Goal: Transaction & Acquisition: Purchase product/service

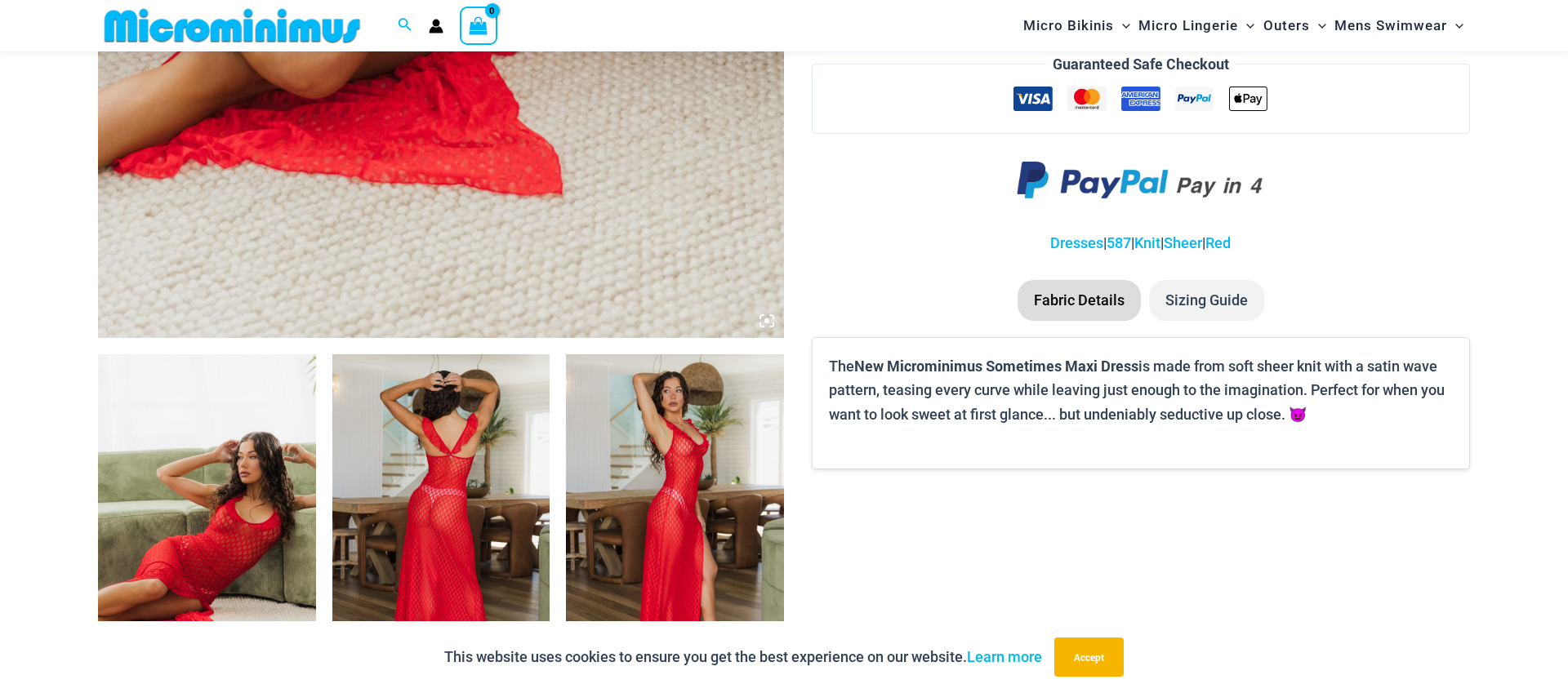
scroll to position [951, 0]
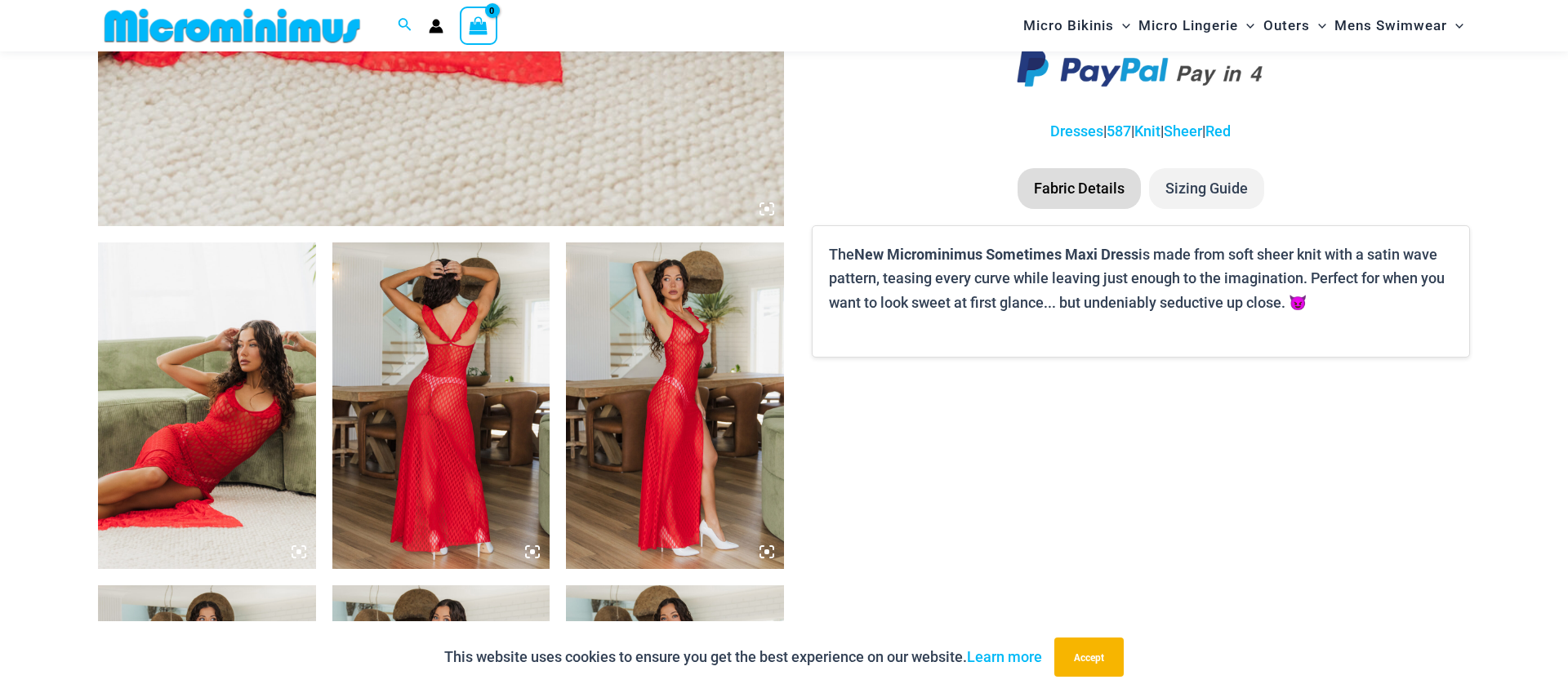
click at [248, 405] on img at bounding box center [207, 406] width 218 height 327
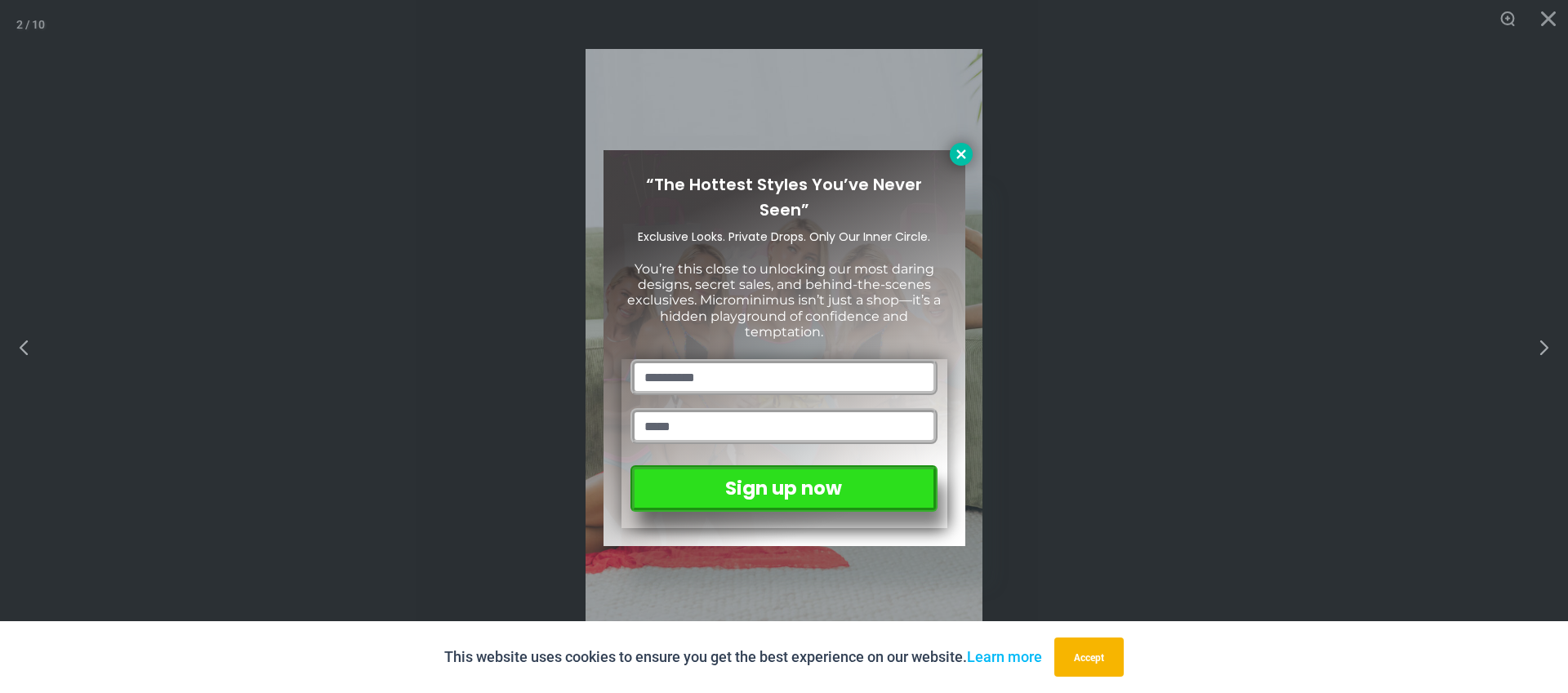
click at [963, 153] on icon at bounding box center [961, 153] width 14 height 14
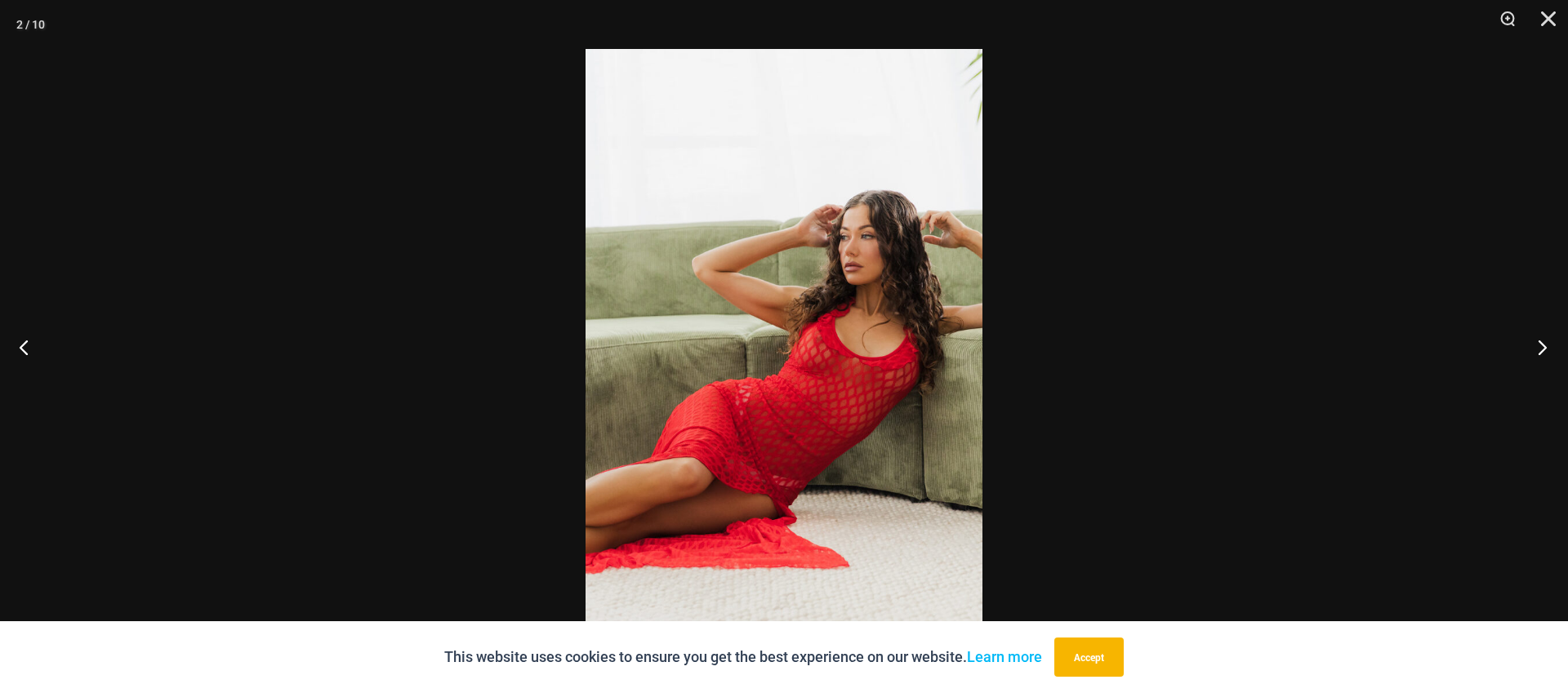
click at [1548, 349] on button "Next" at bounding box center [1538, 347] width 61 height 82
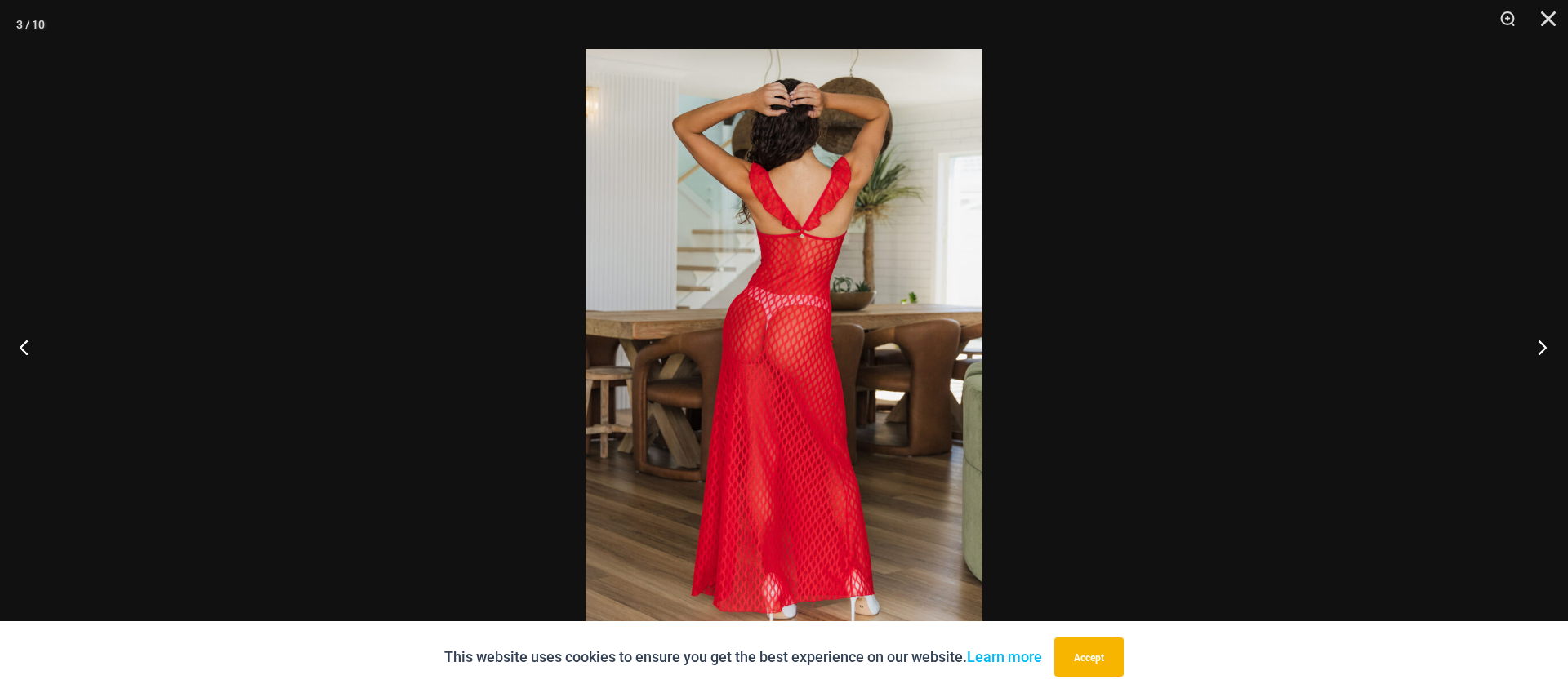
click at [1548, 349] on button "Next" at bounding box center [1538, 347] width 61 height 82
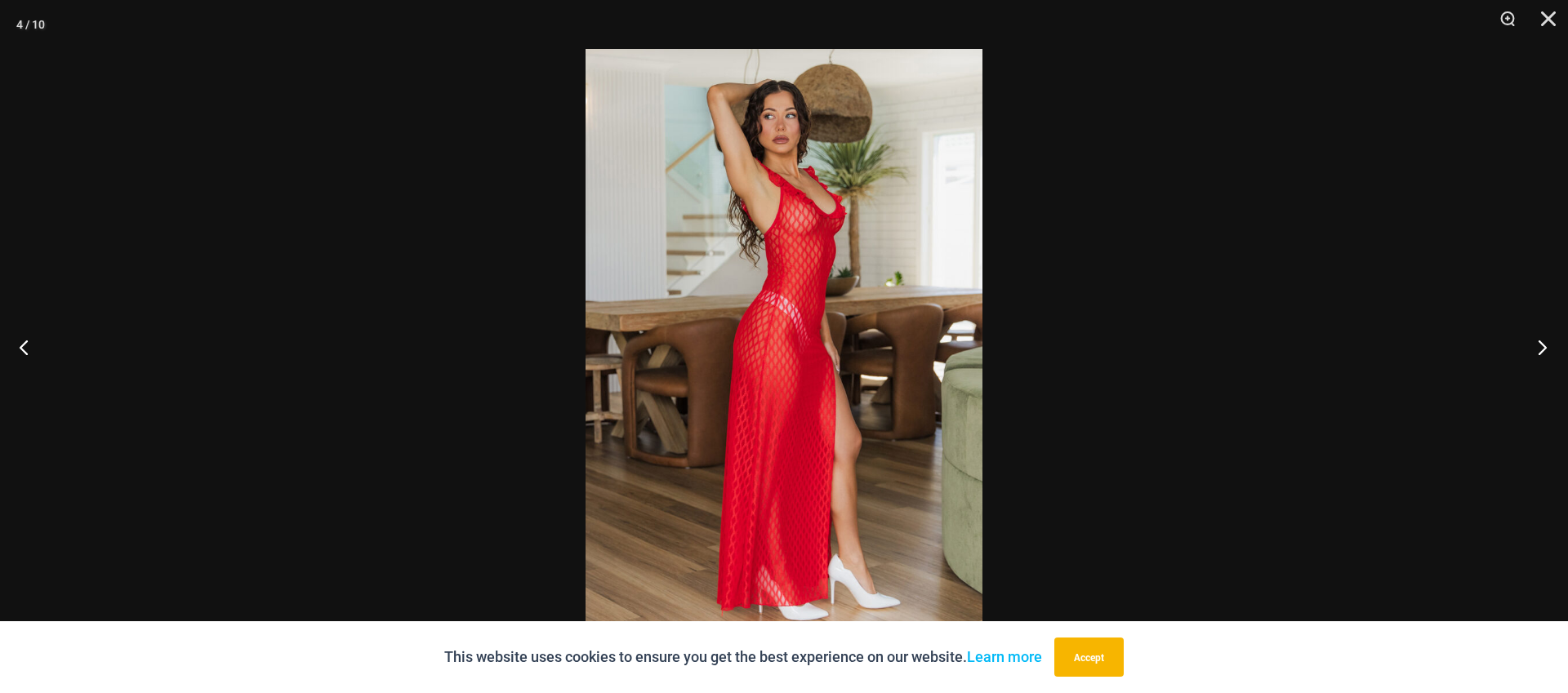
click at [1548, 349] on button "Next" at bounding box center [1538, 347] width 61 height 82
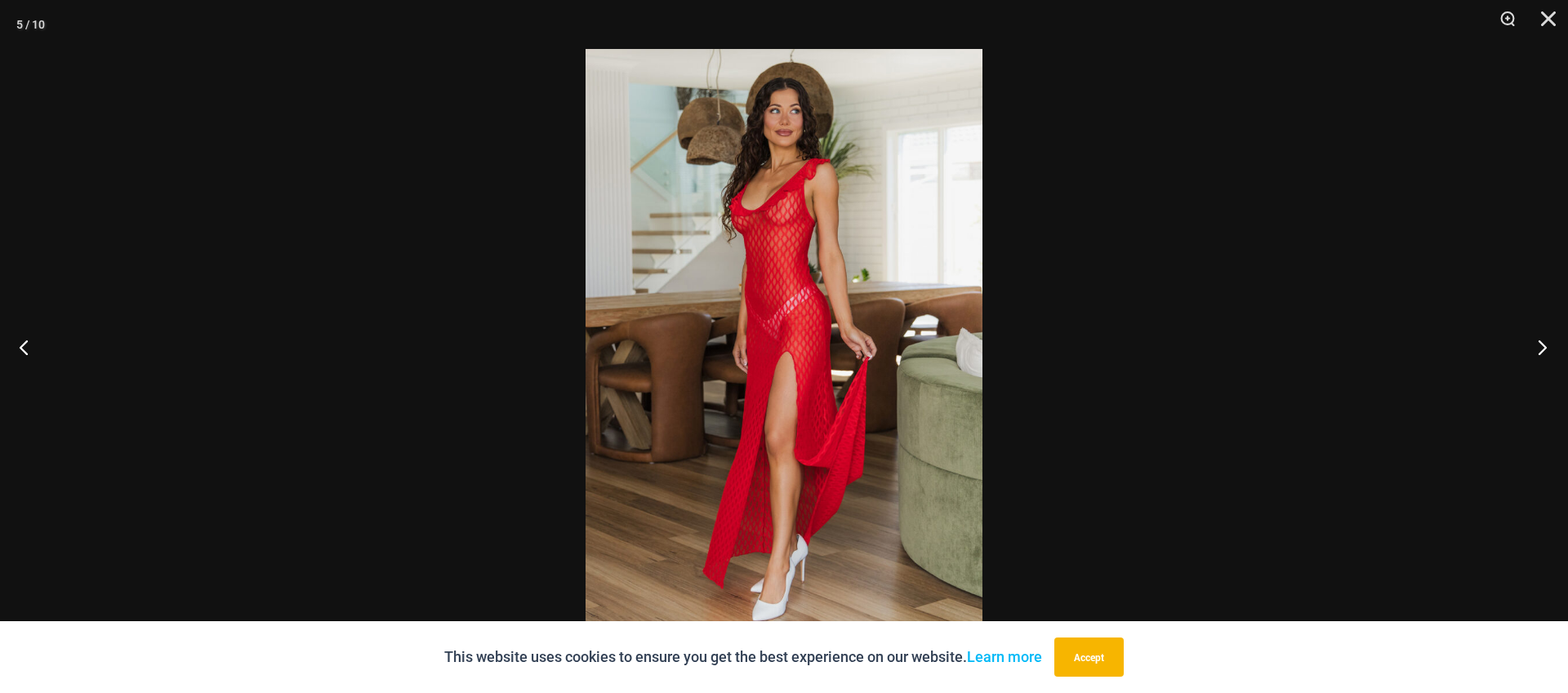
click at [1548, 349] on button "Next" at bounding box center [1538, 347] width 61 height 82
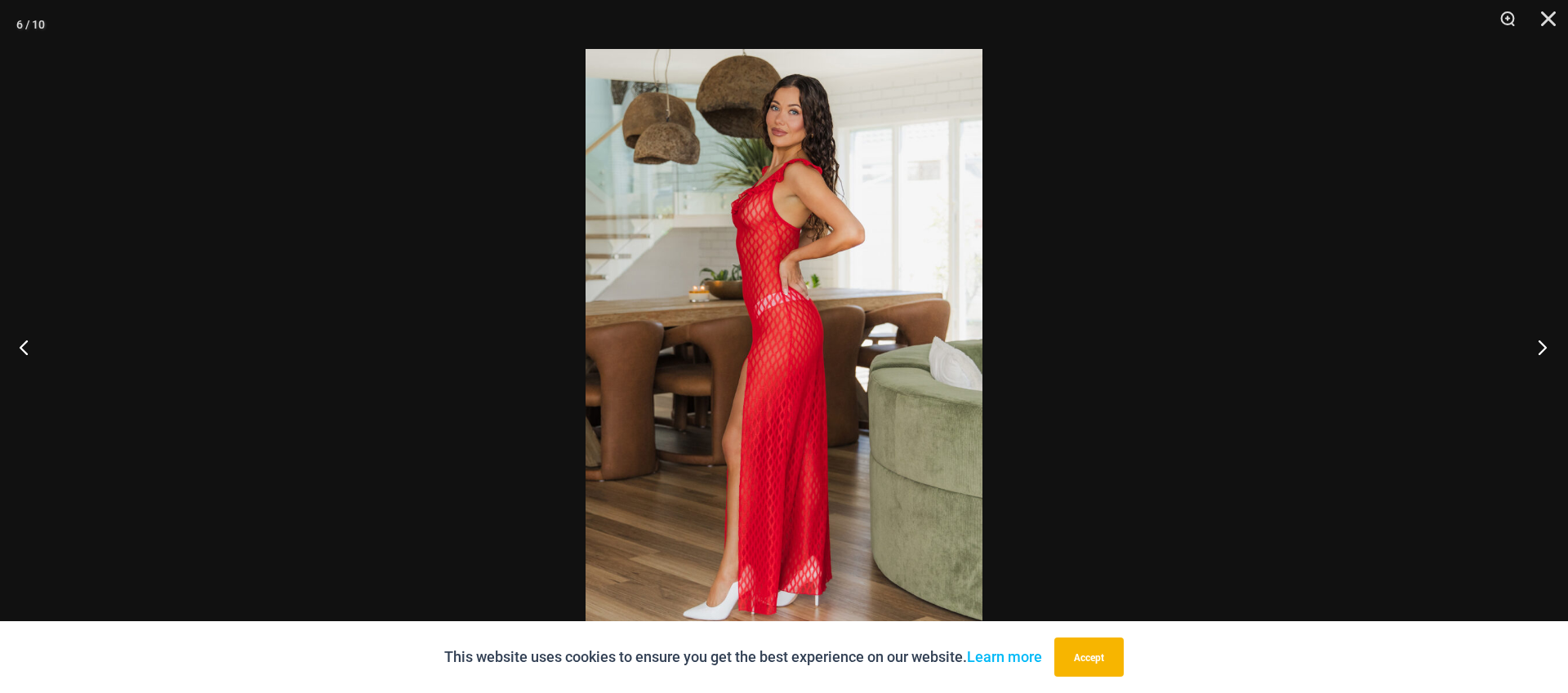
click at [1548, 349] on button "Next" at bounding box center [1538, 347] width 61 height 82
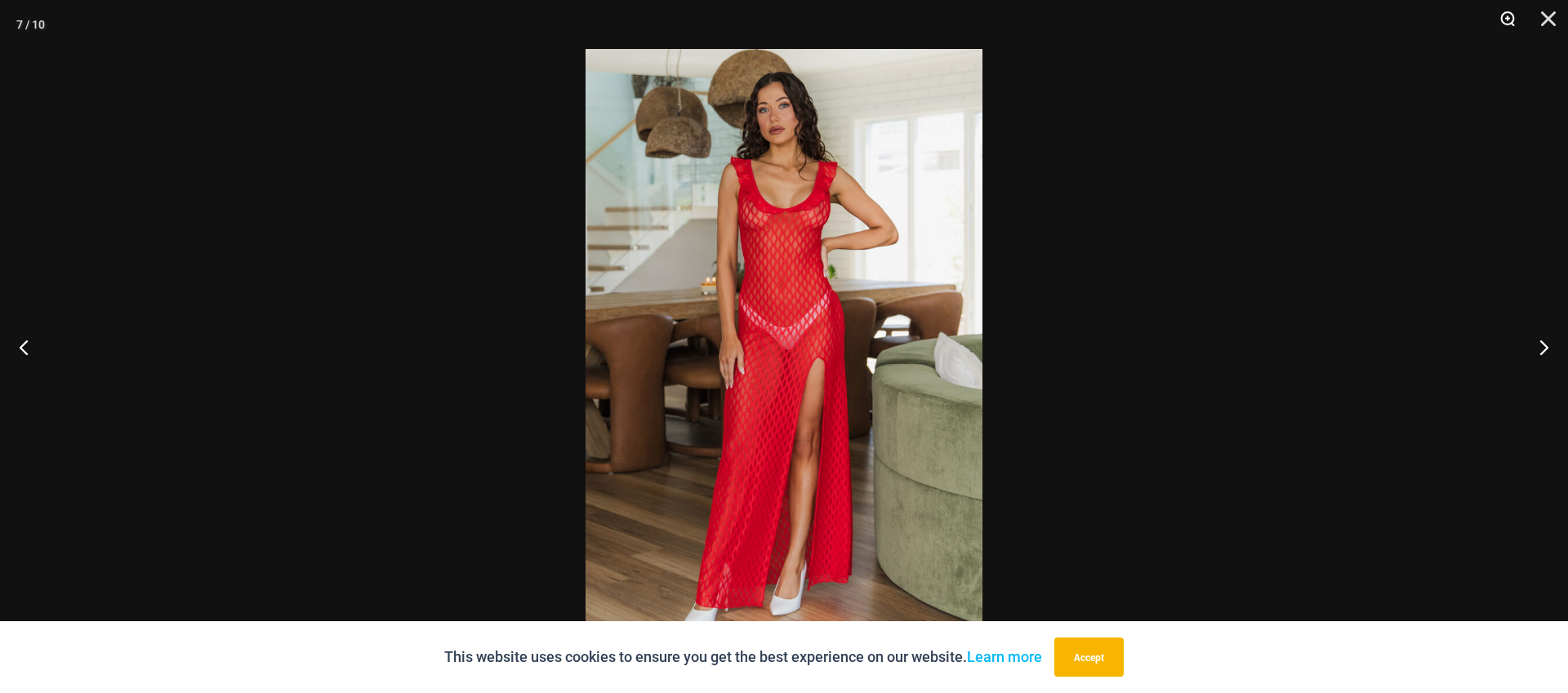
click at [1513, 18] on button "Zoom" at bounding box center [1501, 24] width 41 height 49
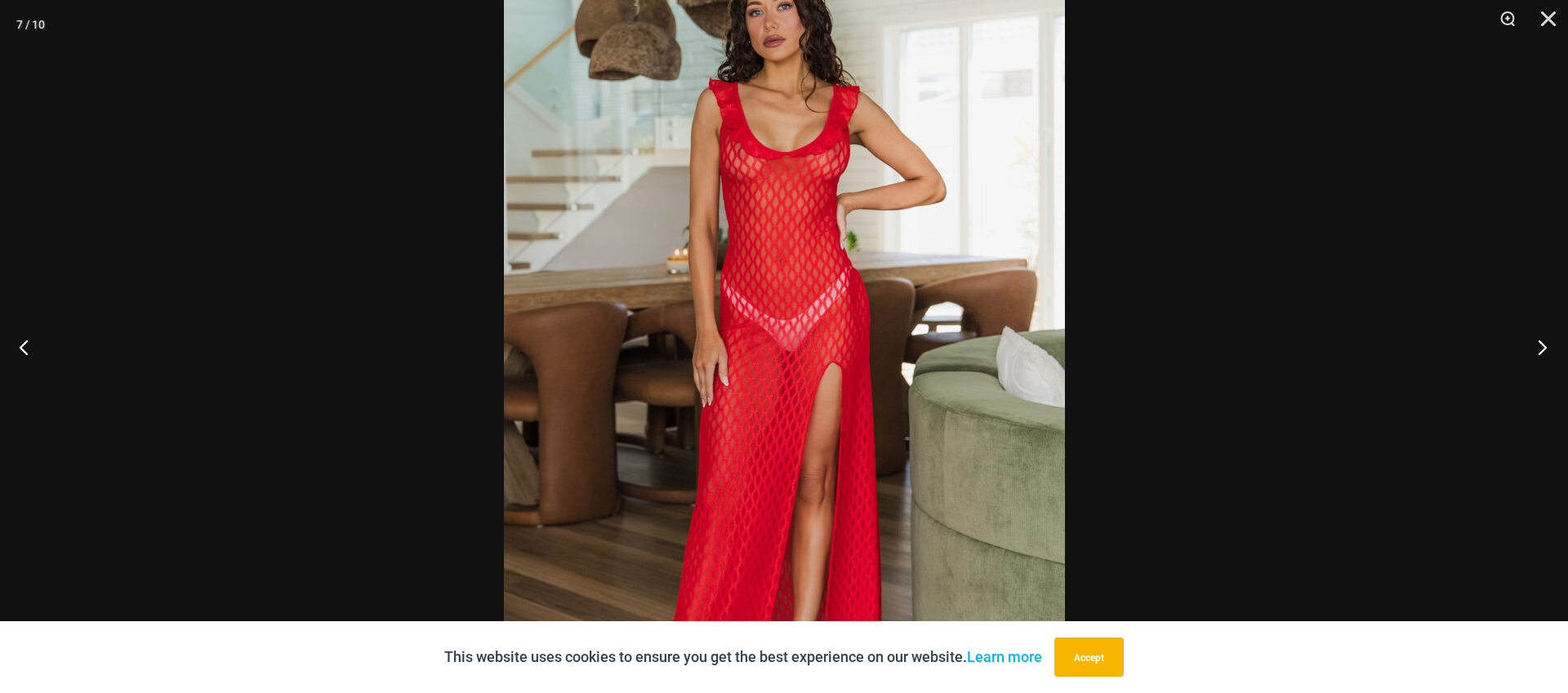
click at [1554, 345] on button "Next" at bounding box center [1538, 347] width 61 height 82
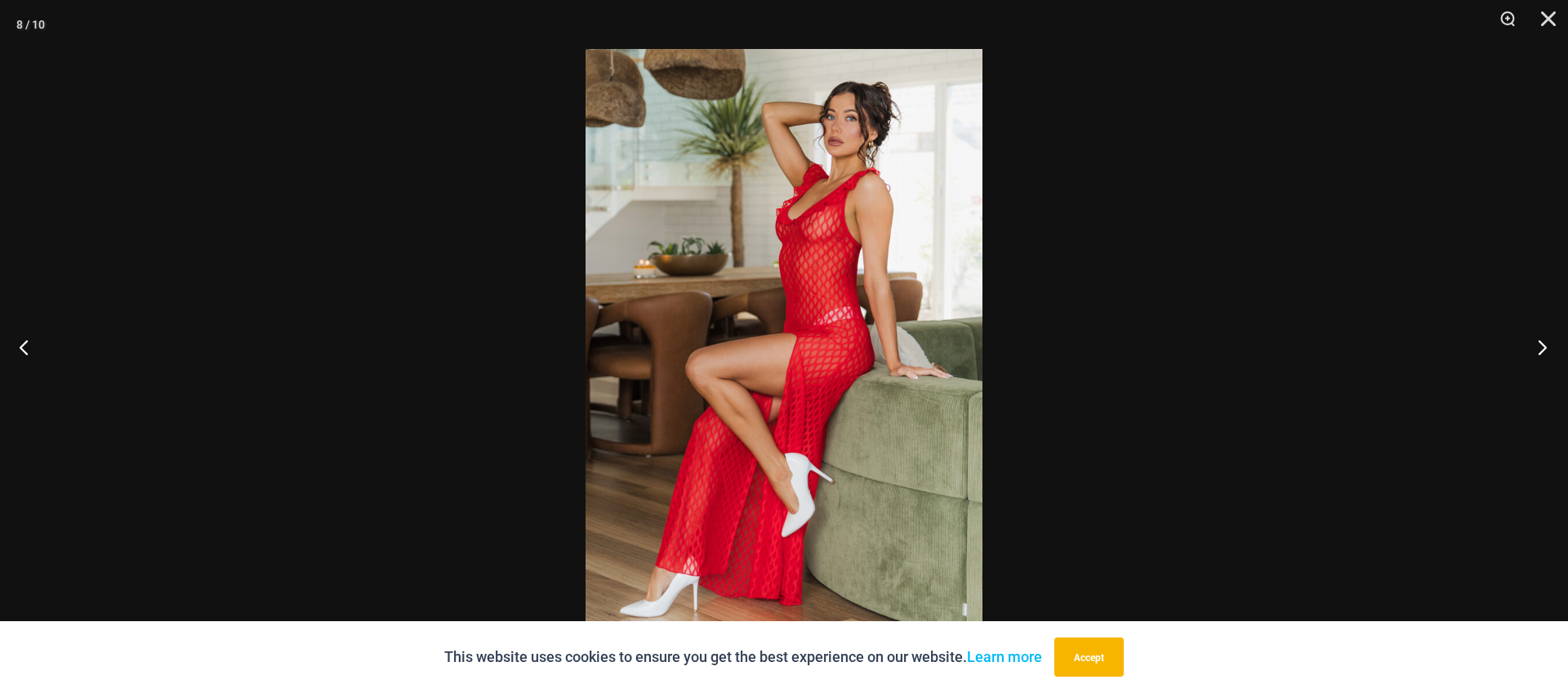
click at [1554, 345] on button "Next" at bounding box center [1538, 347] width 61 height 82
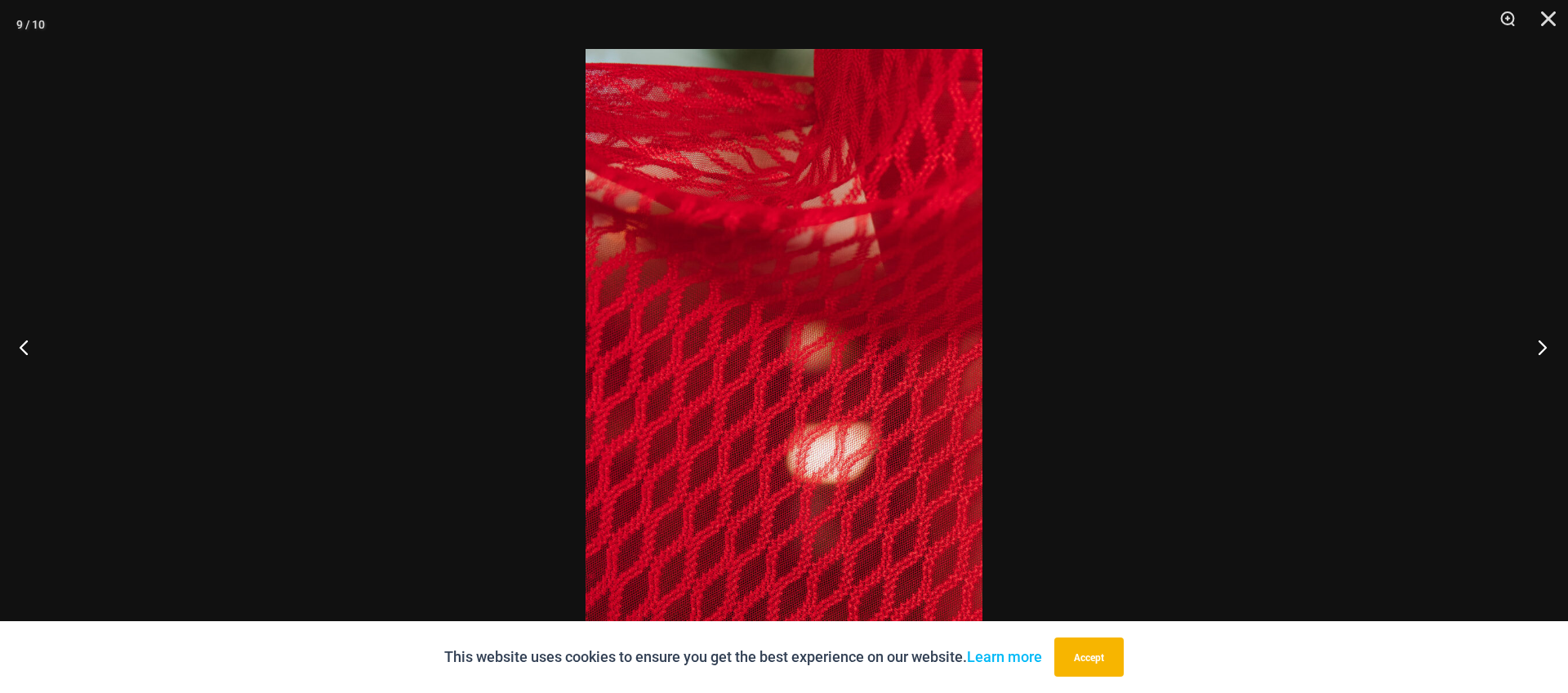
click at [1554, 345] on button "Next" at bounding box center [1538, 347] width 61 height 82
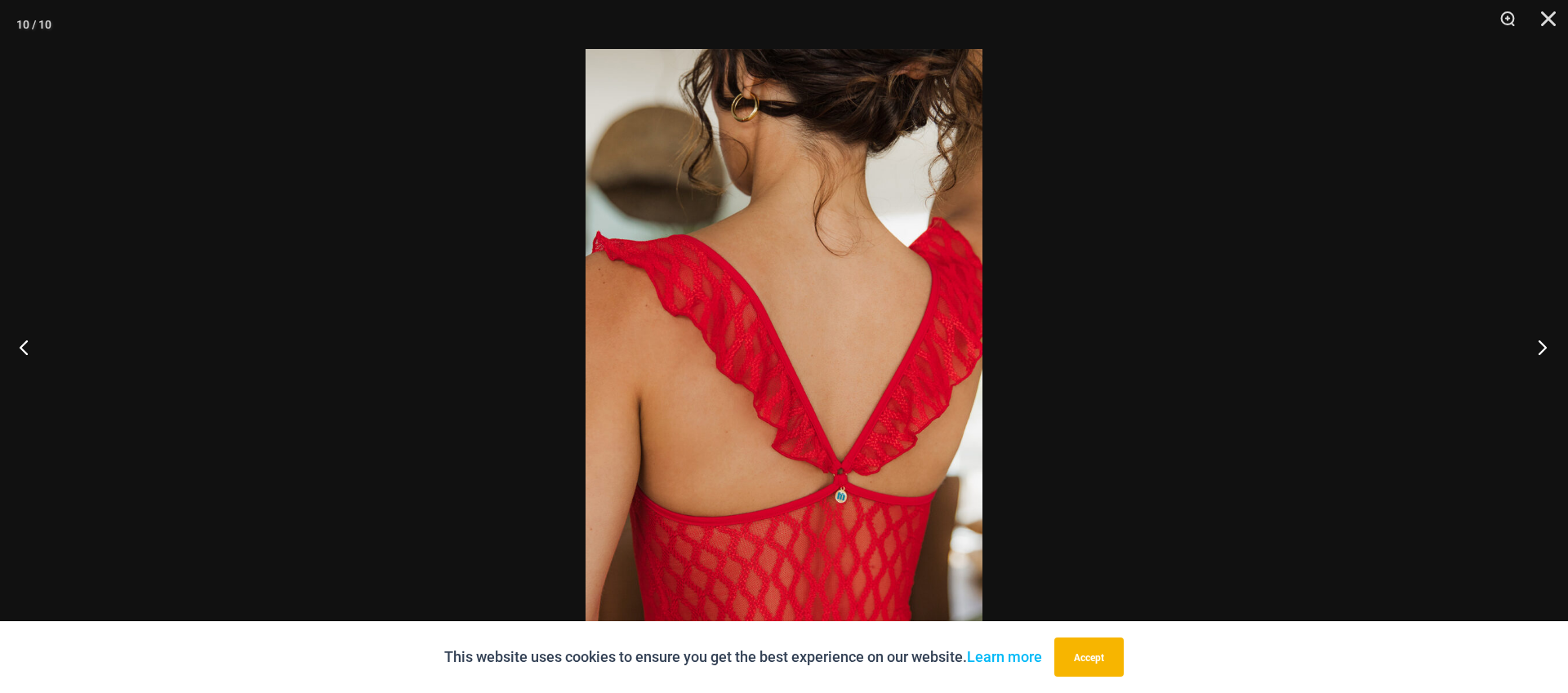
click at [1554, 345] on button "Next" at bounding box center [1538, 347] width 61 height 82
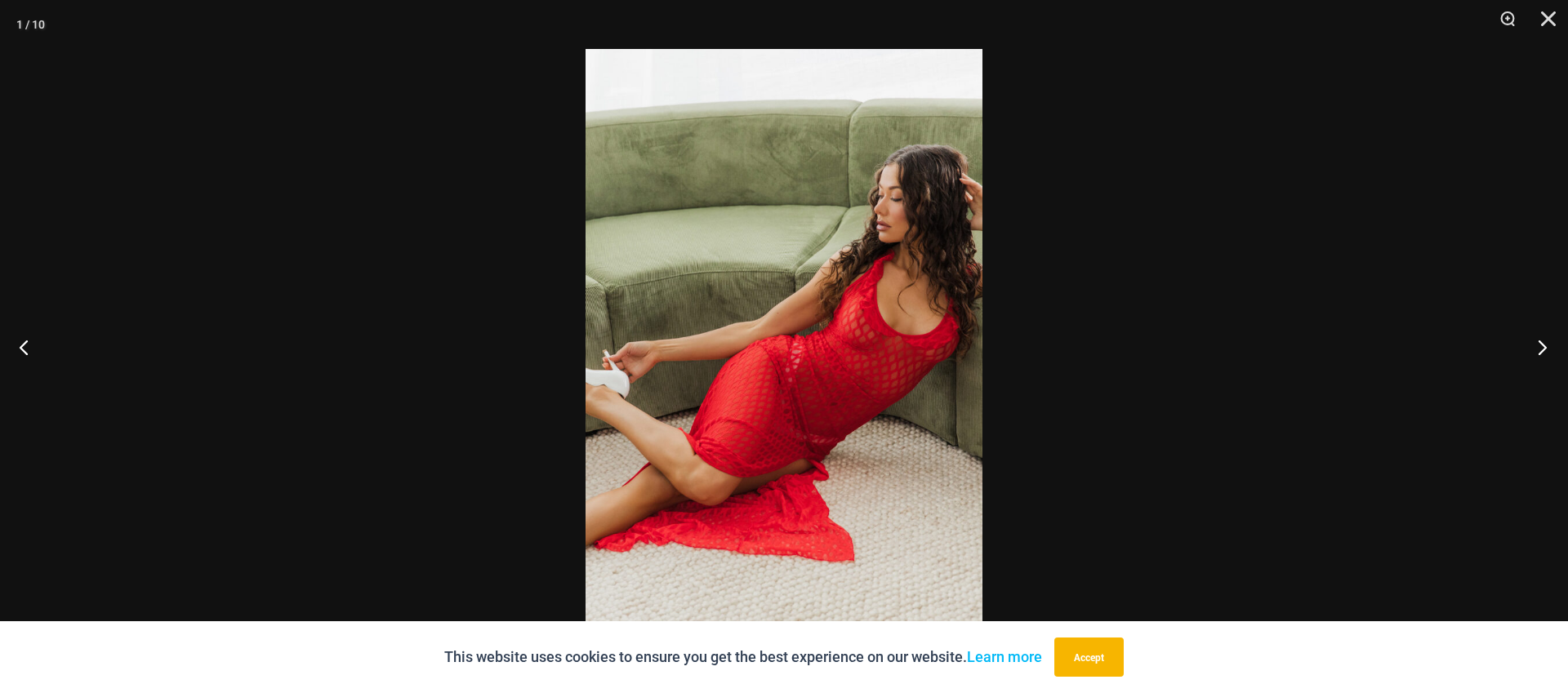
click at [1554, 345] on button "Next" at bounding box center [1538, 347] width 61 height 82
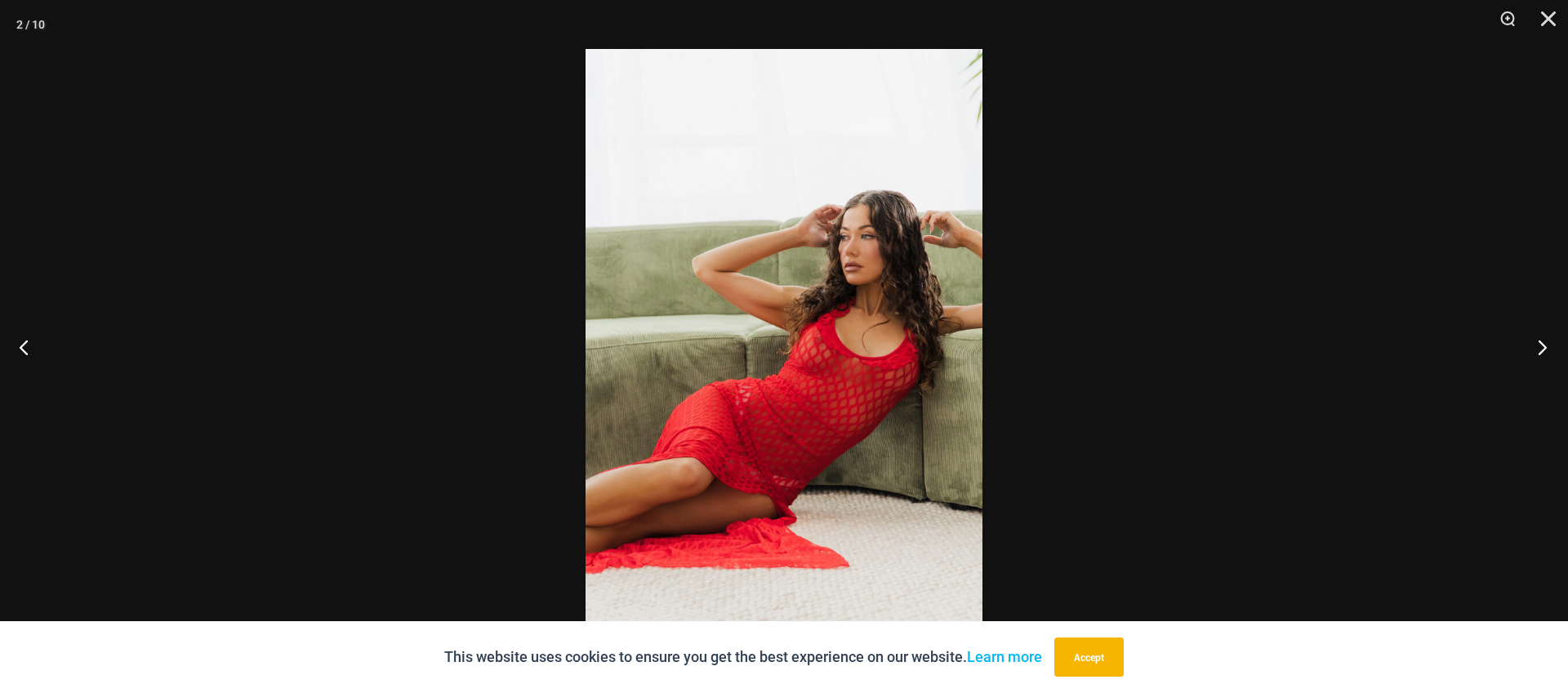
click at [1554, 345] on button "Next" at bounding box center [1538, 347] width 61 height 82
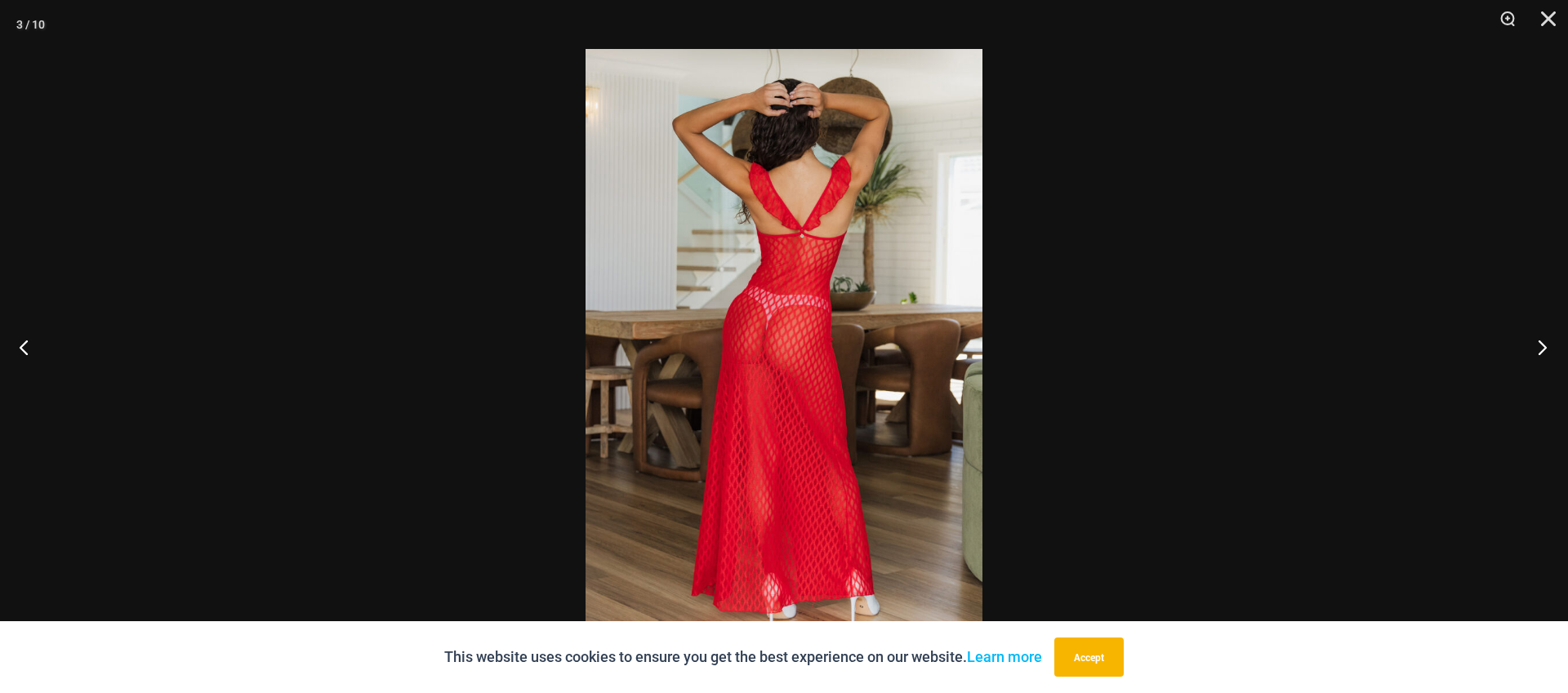
click at [1554, 345] on button "Next" at bounding box center [1538, 347] width 61 height 82
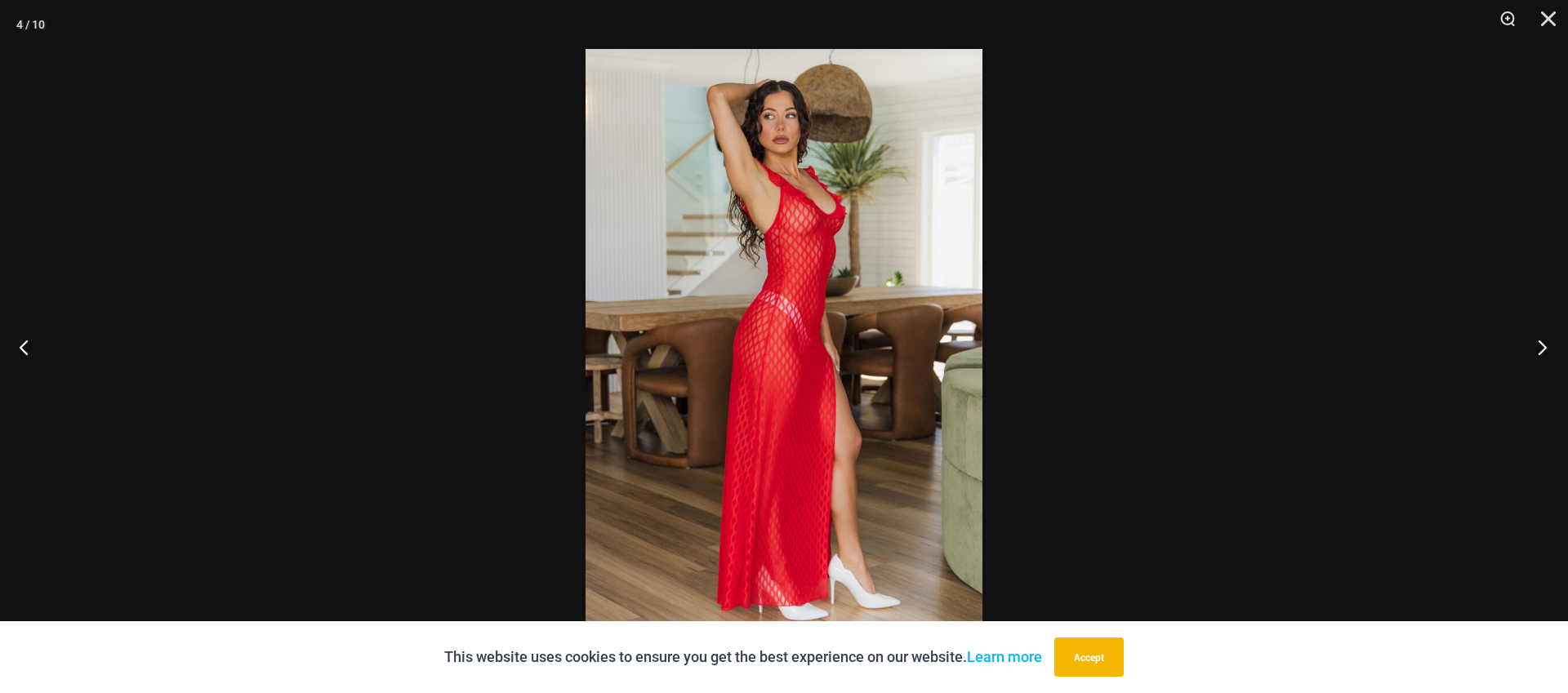
click at [1554, 345] on button "Next" at bounding box center [1538, 347] width 61 height 82
